Goal: Obtain resource: Obtain resource

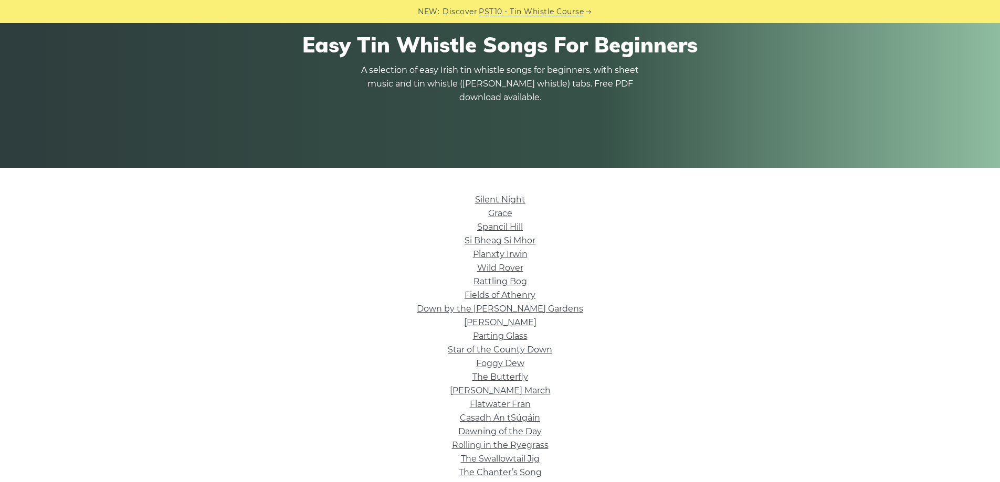
scroll to position [88, 0]
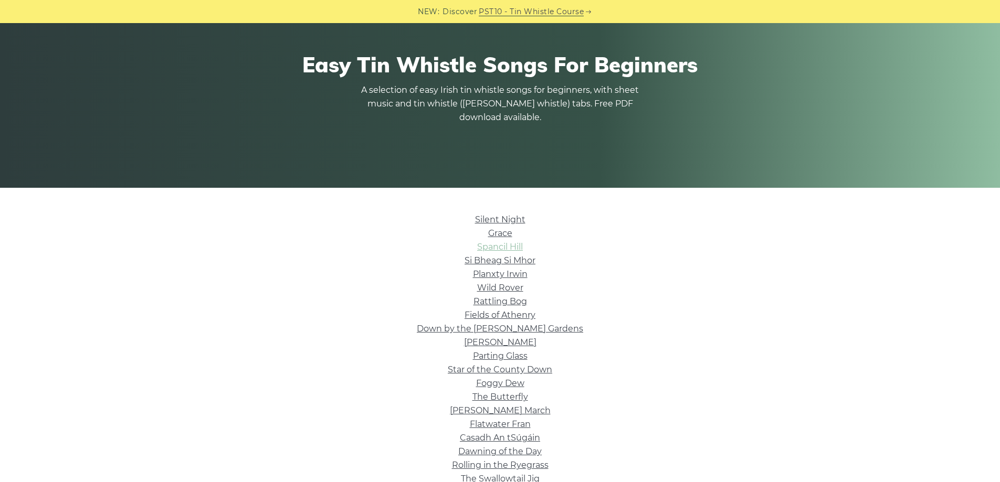
click at [509, 247] on link "Spancil Hill" at bounding box center [500, 247] width 46 height 10
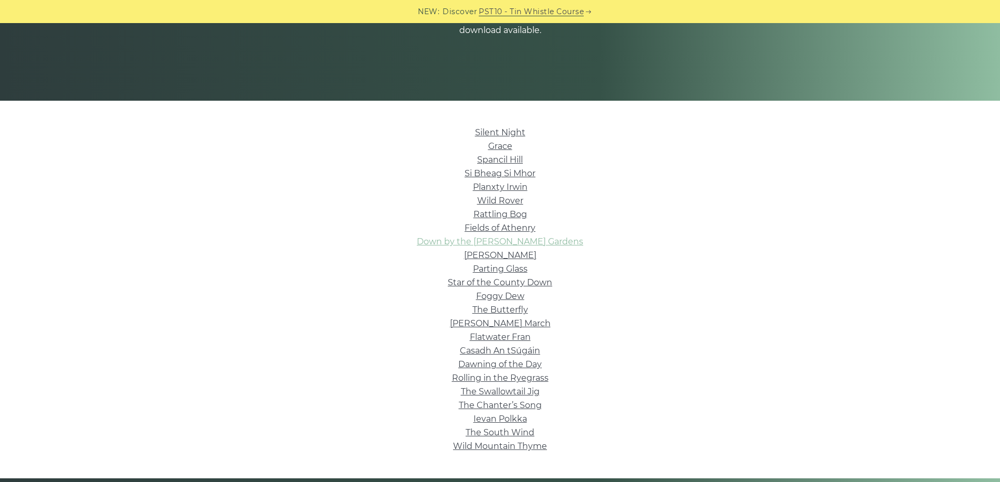
click at [520, 240] on link "Down by the Sally Gardens" at bounding box center [500, 242] width 166 height 10
click at [507, 159] on link "Spancil Hill" at bounding box center [500, 160] width 46 height 10
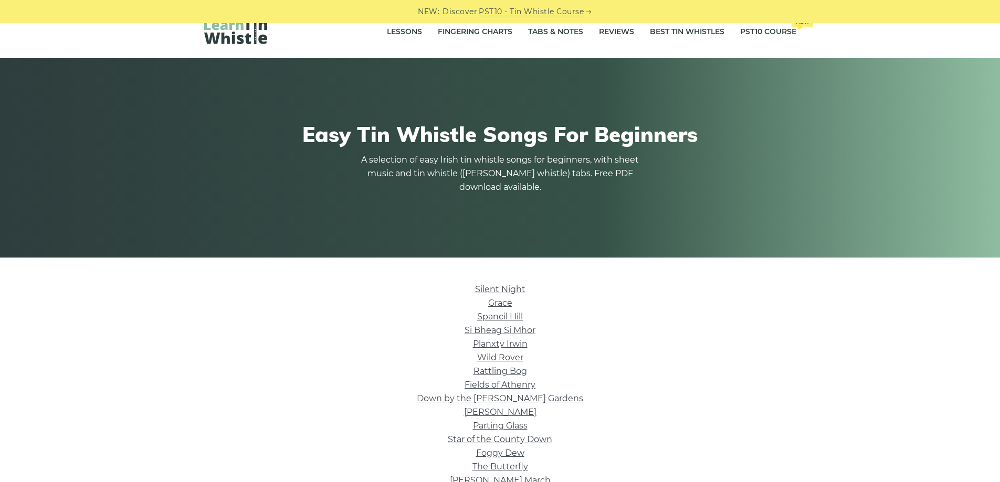
scroll to position [0, 0]
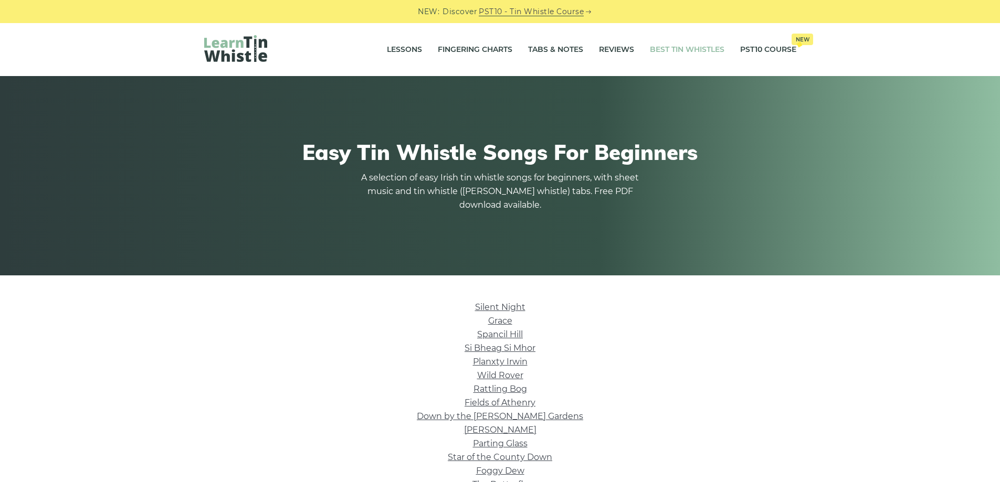
click at [694, 48] on link "Best Tin Whistles" at bounding box center [687, 50] width 75 height 26
click at [507, 348] on link "Si­ Bheag Si­ Mhor" at bounding box center [500, 348] width 71 height 10
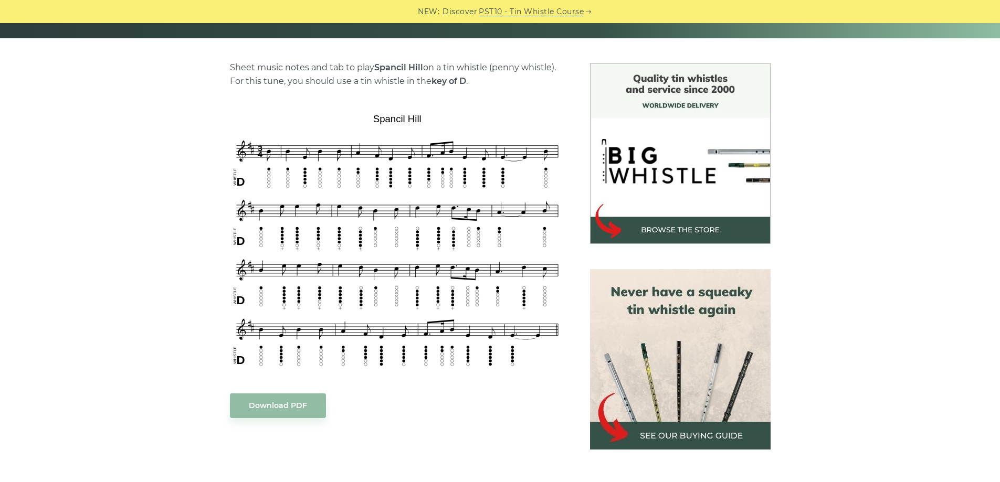
scroll to position [262, 0]
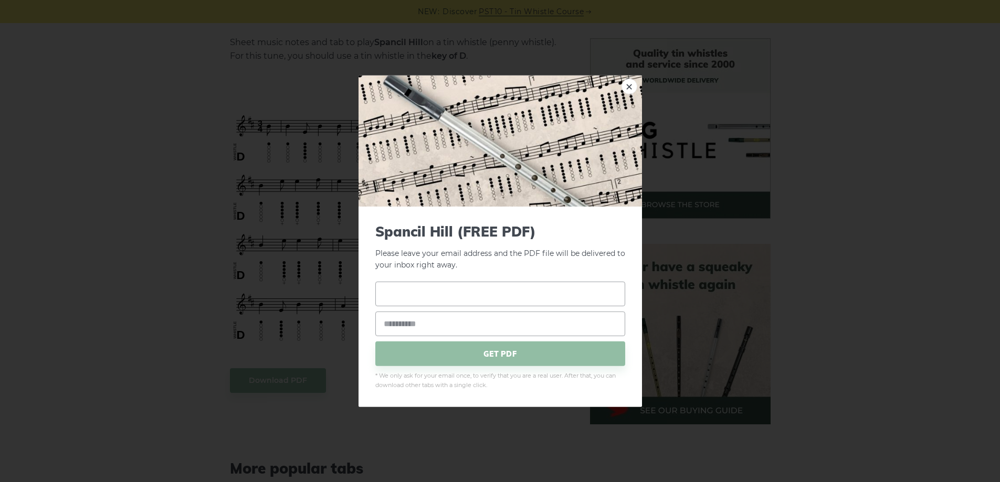
click at [388, 296] on input "text" at bounding box center [500, 294] width 250 height 25
type input "**********"
drag, startPoint x: 470, startPoint y: 295, endPoint x: 376, endPoint y: 297, distance: 94.0
click at [376, 297] on input "**********" at bounding box center [500, 294] width 250 height 25
type input "**********"
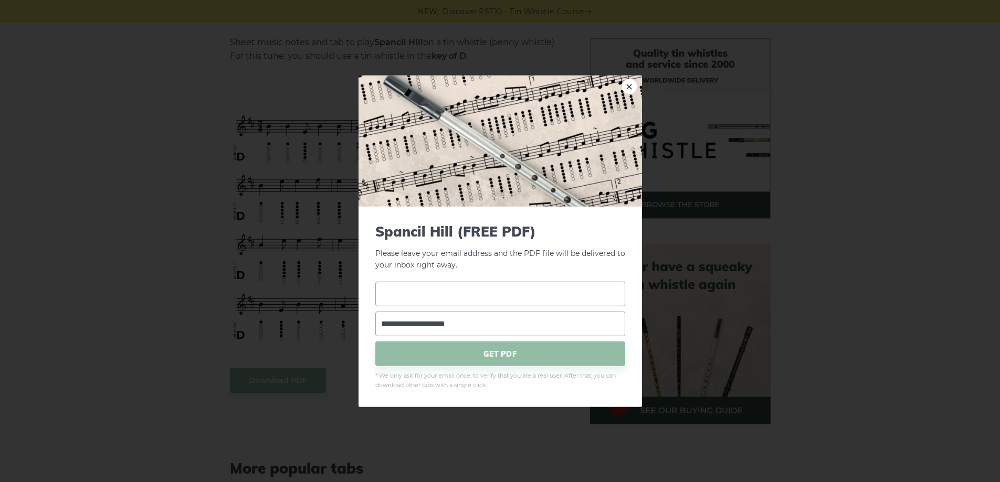
click at [383, 295] on input "text" at bounding box center [500, 294] width 250 height 25
type input "**********"
click at [491, 353] on span "GET PDF" at bounding box center [500, 354] width 250 height 25
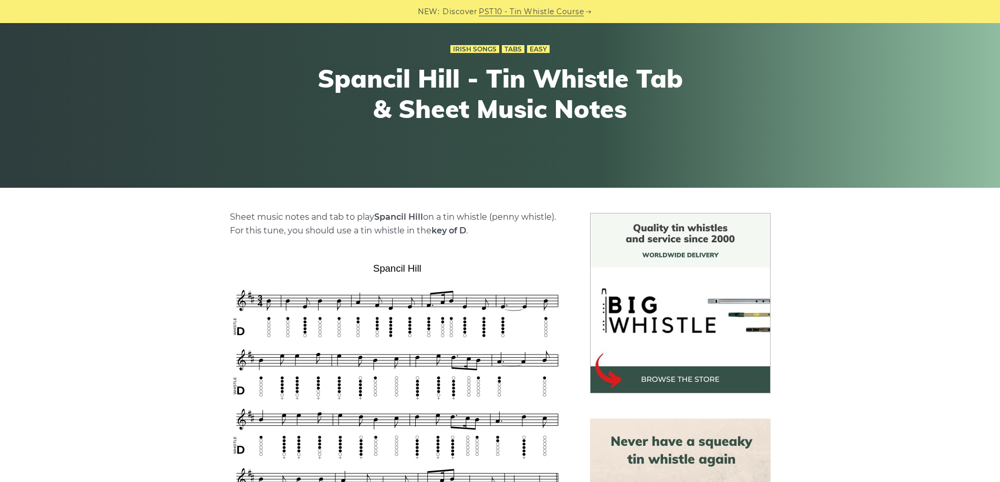
scroll to position [0, 0]
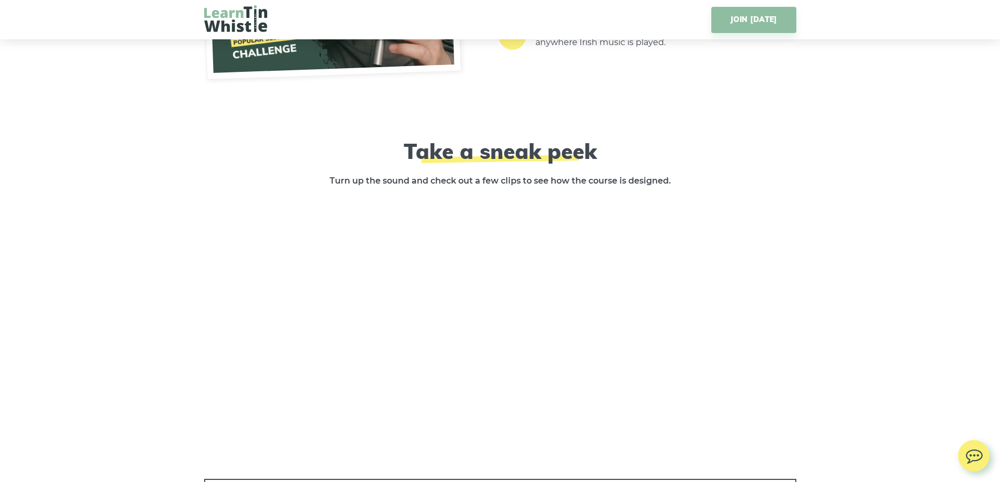
scroll to position [1925, 0]
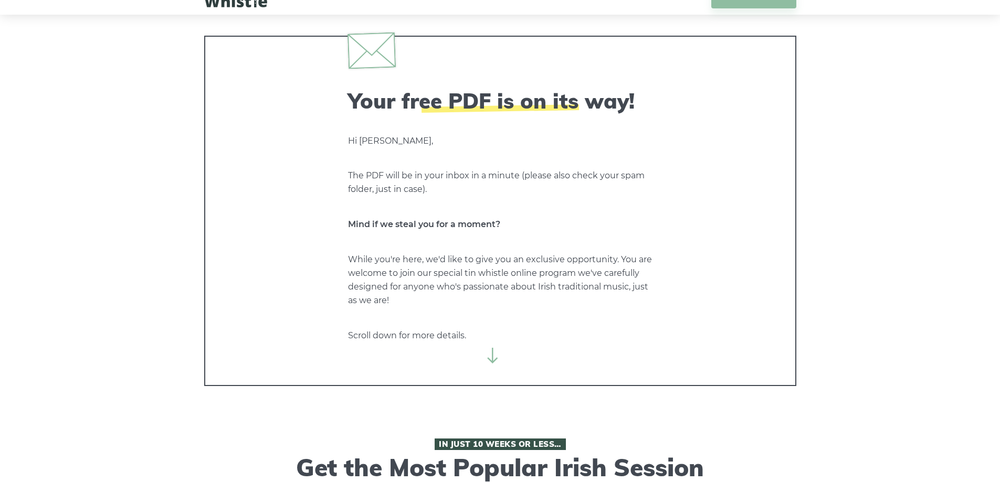
scroll to position [0, 0]
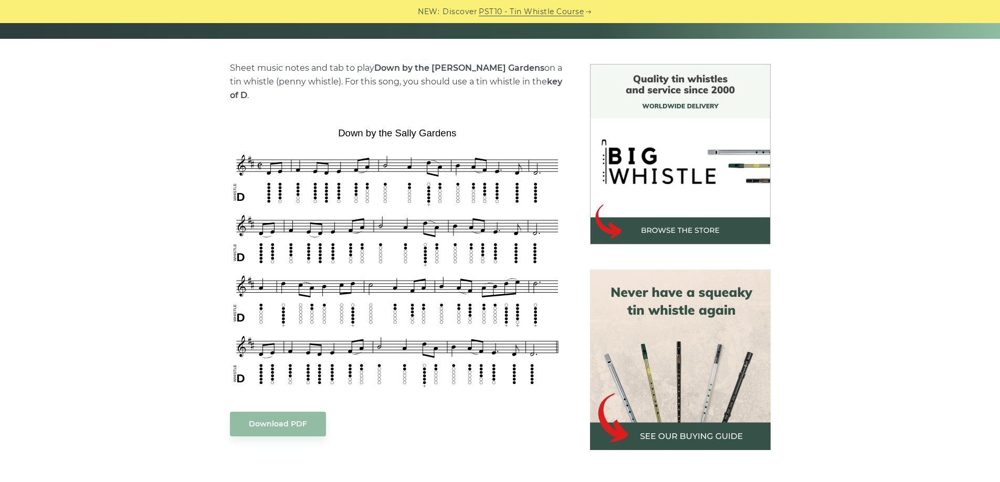
scroll to position [262, 0]
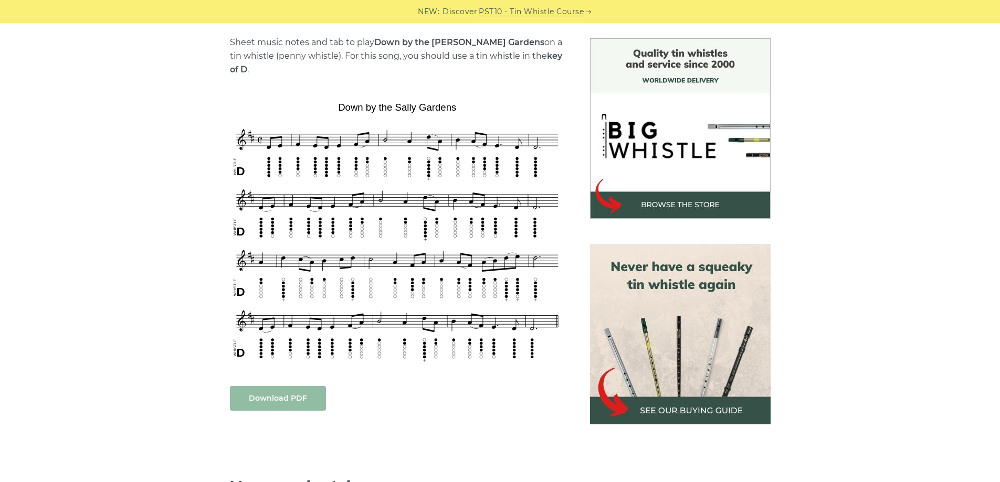
click at [283, 386] on link "Download PDF" at bounding box center [278, 398] width 96 height 25
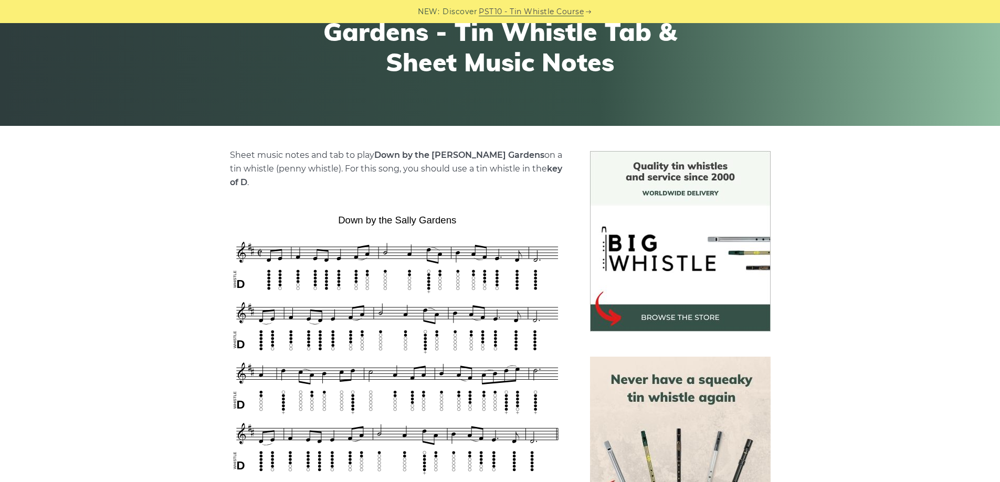
scroll to position [175, 0]
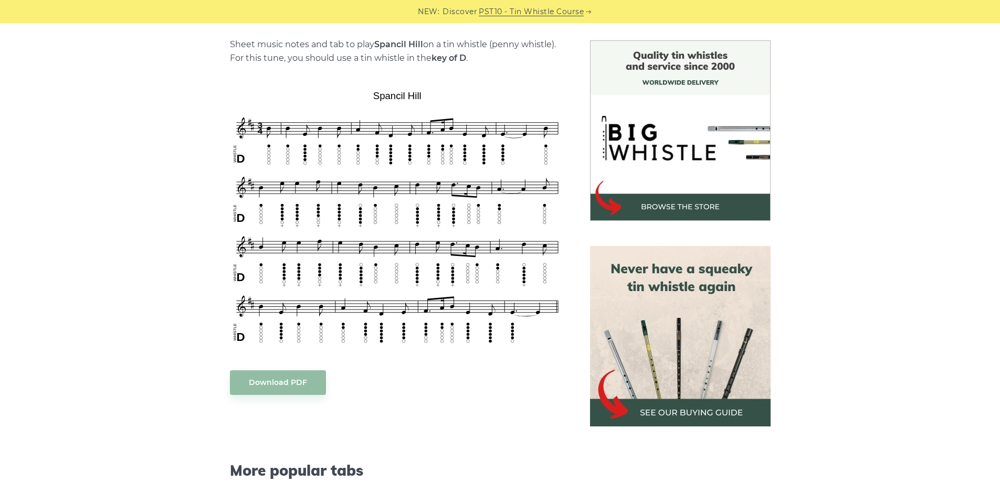
scroll to position [262, 0]
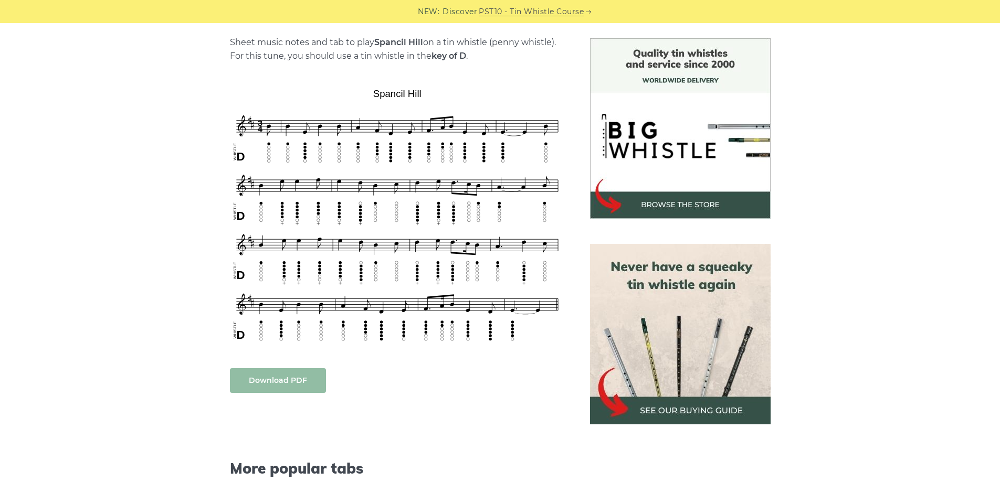
click at [275, 383] on link "Download PDF" at bounding box center [278, 381] width 96 height 25
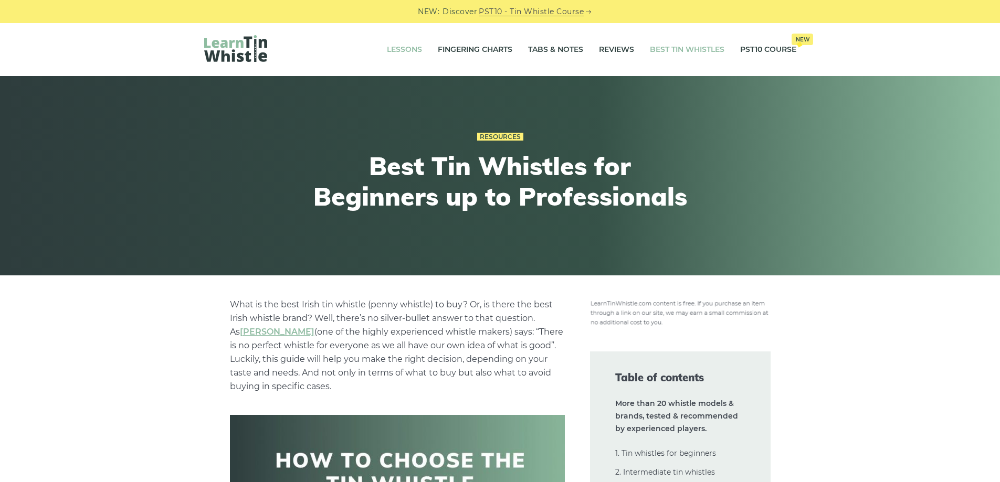
click at [406, 46] on link "Lessons" at bounding box center [404, 50] width 35 height 26
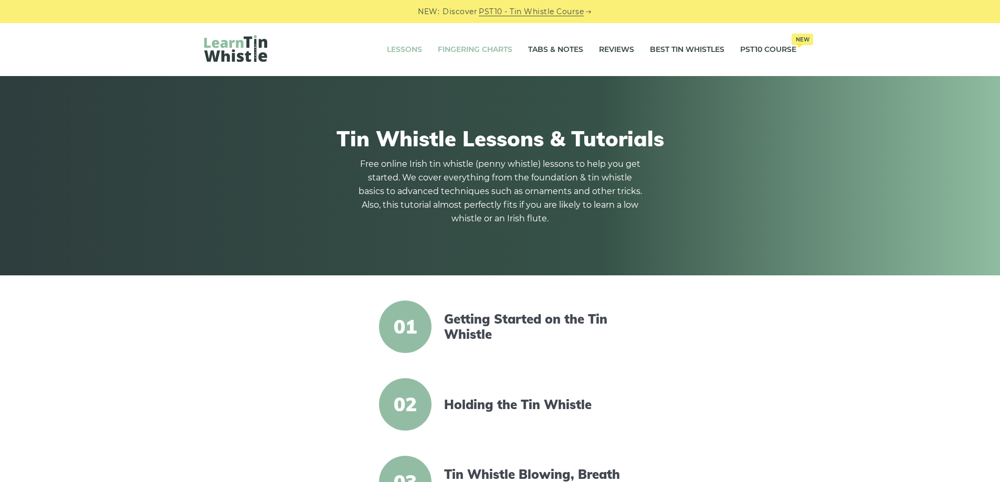
click at [469, 45] on link "Fingering Charts" at bounding box center [475, 50] width 75 height 26
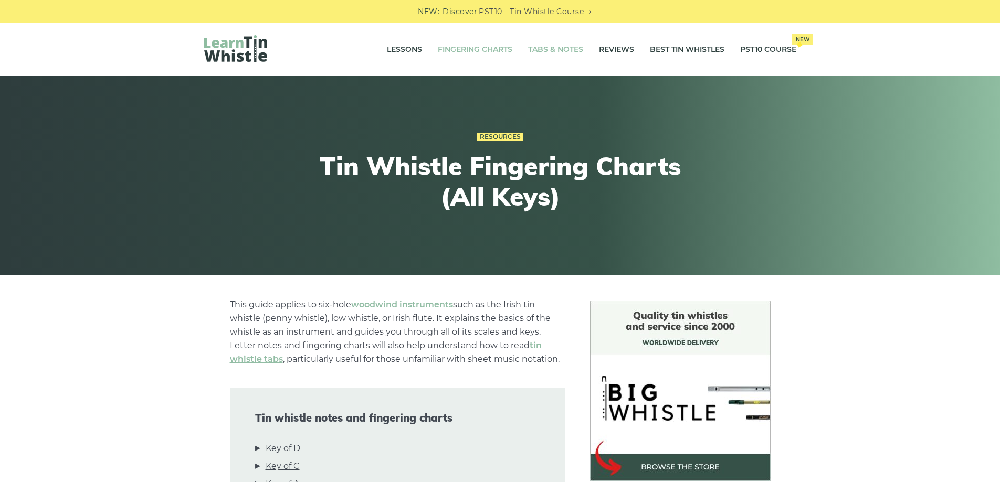
click at [555, 47] on link "Tabs & Notes" at bounding box center [555, 50] width 55 height 26
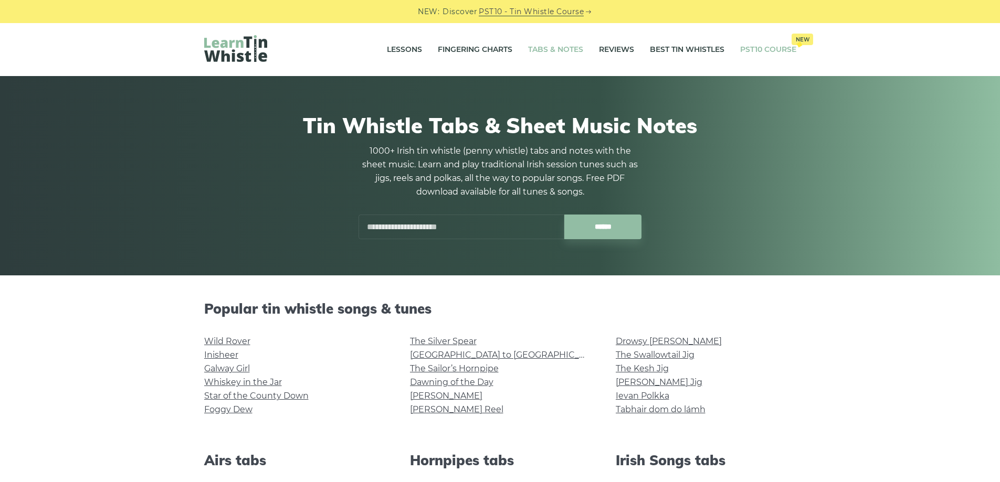
click at [753, 49] on link "PST10 Course New" at bounding box center [768, 50] width 56 height 26
